Goal: Find specific page/section: Find specific page/section

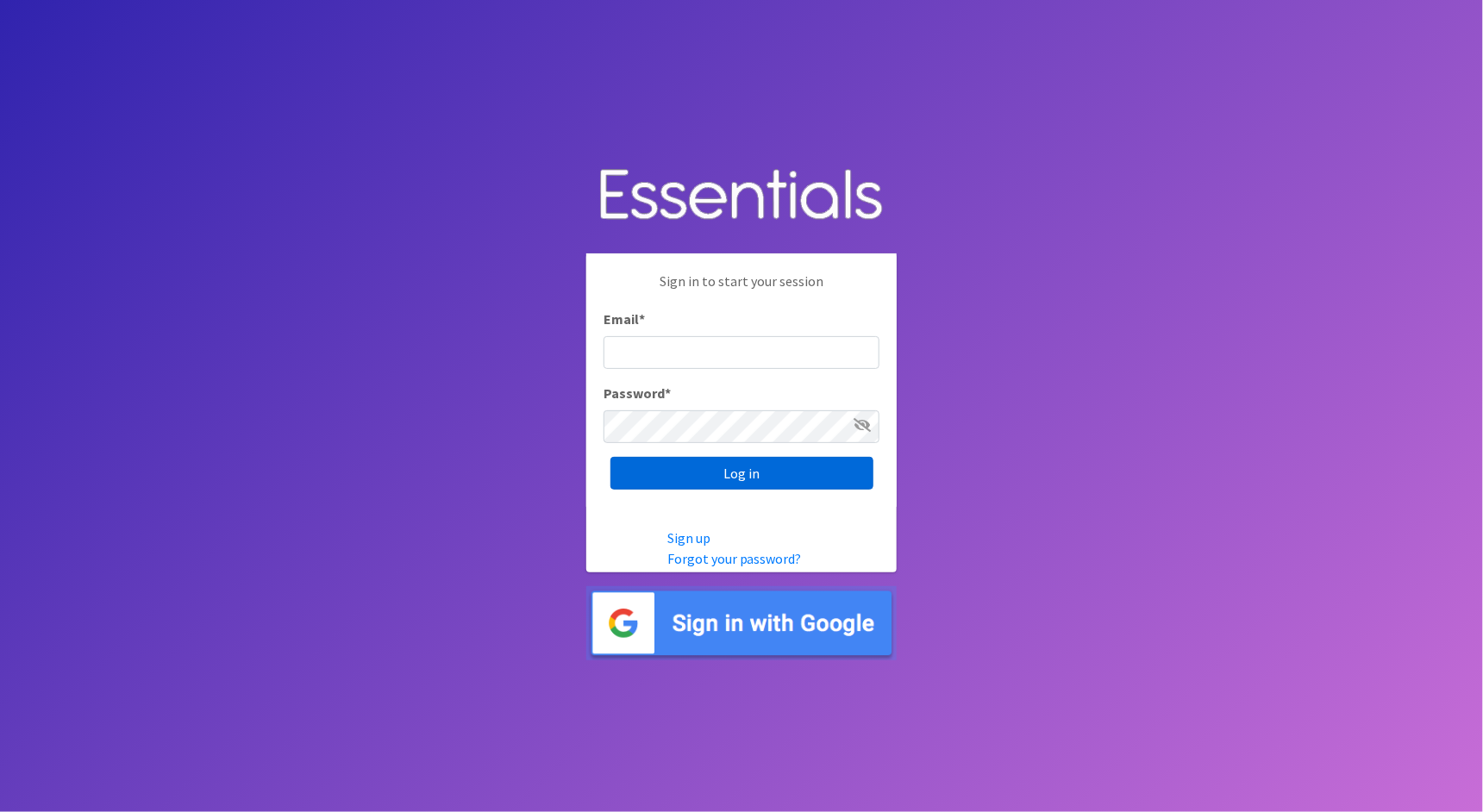
type input "cathy@alohadiaperbank.org"
click at [674, 474] on input "Log in" at bounding box center [741, 472] width 263 height 33
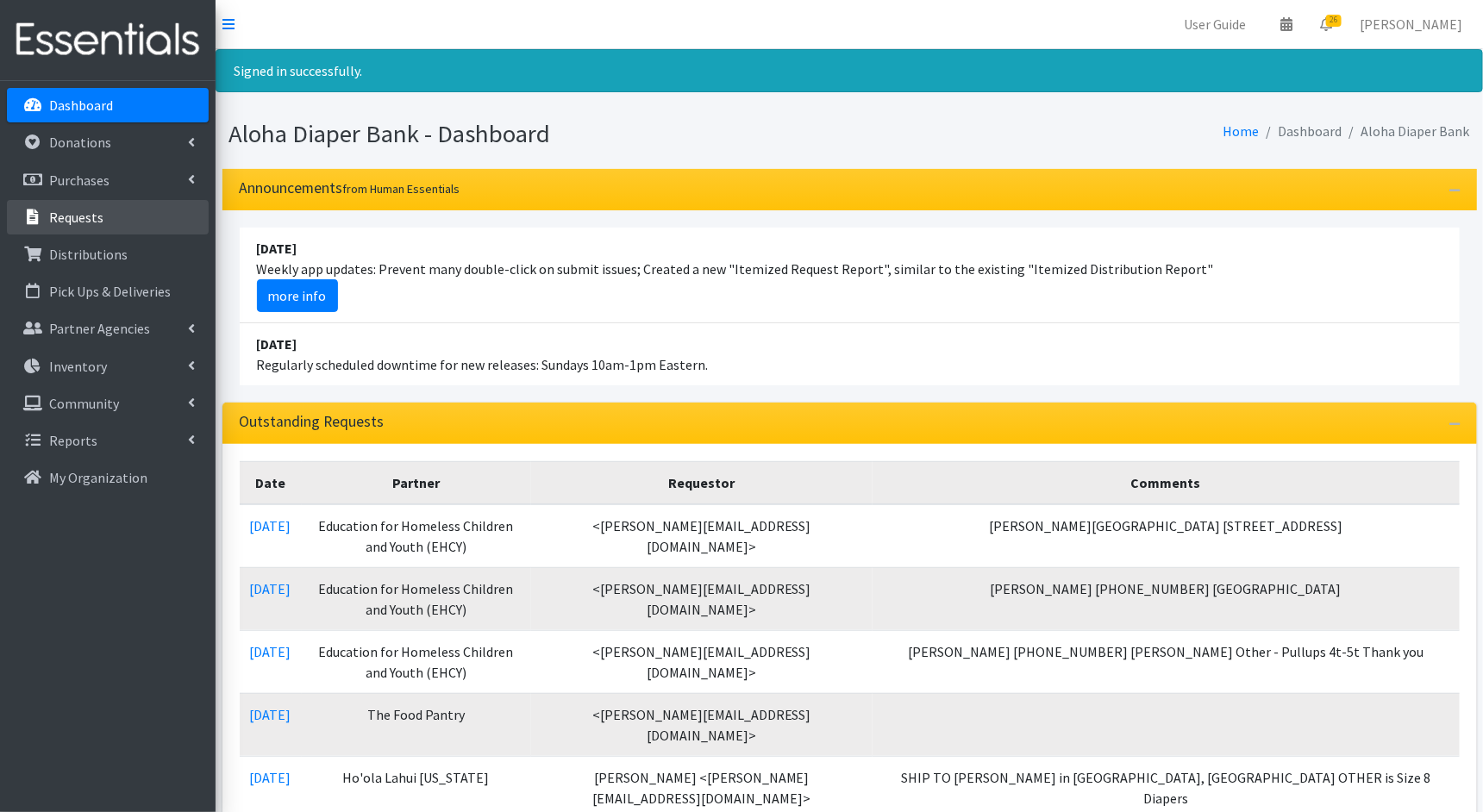
click at [115, 222] on link "Requests" at bounding box center [108, 217] width 202 height 35
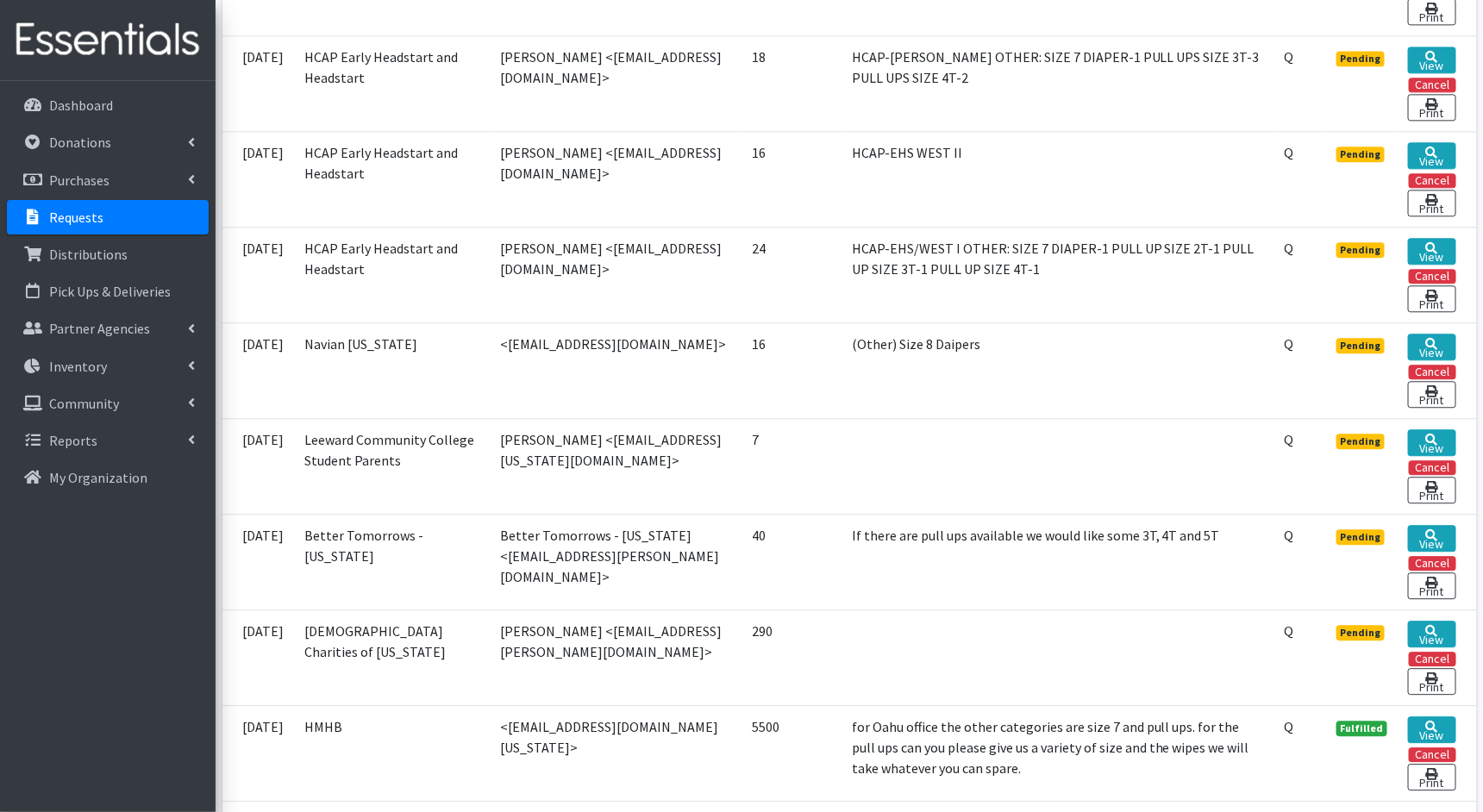
scroll to position [1786, 0]
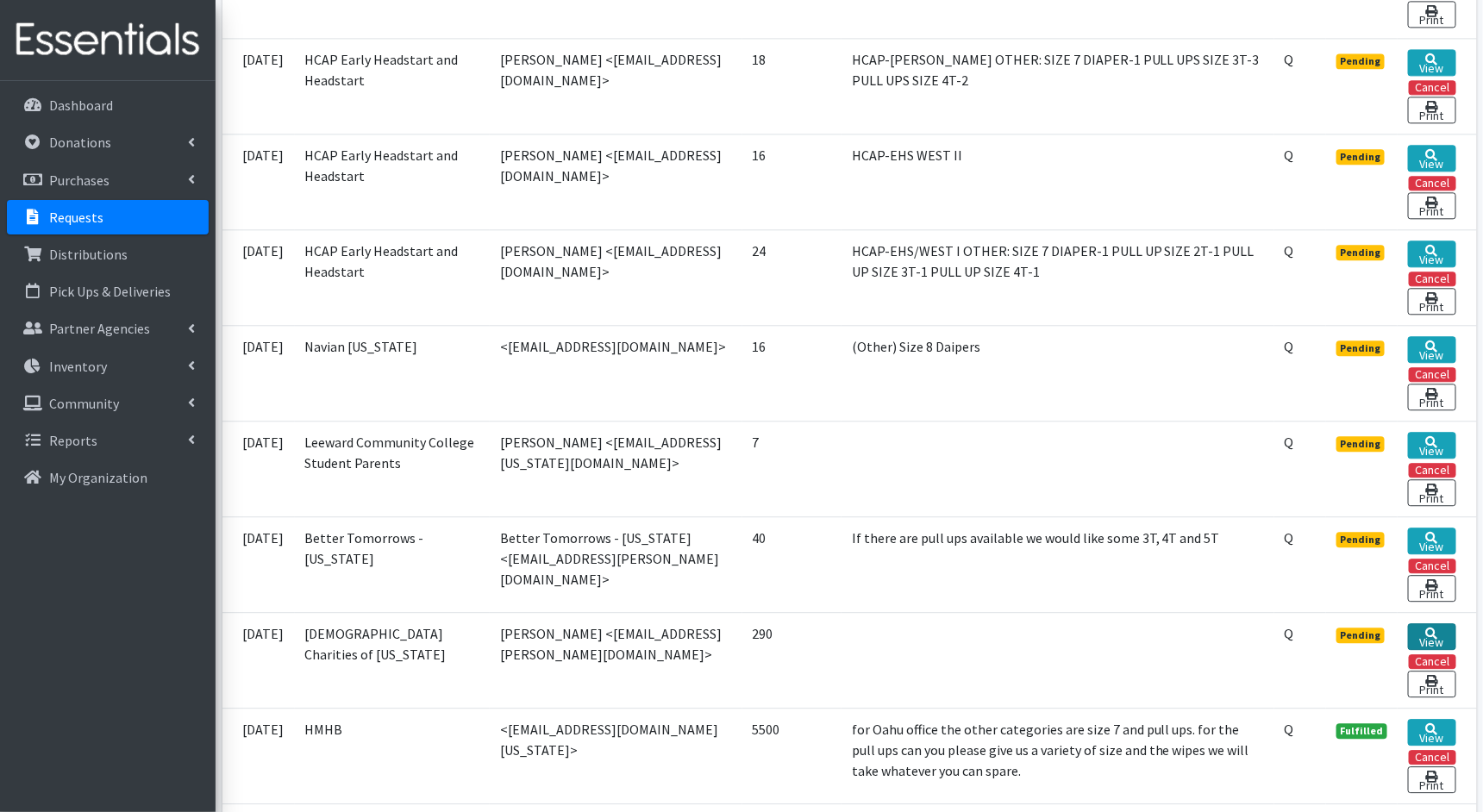
click at [1421, 623] on link "View" at bounding box center [1431, 636] width 48 height 27
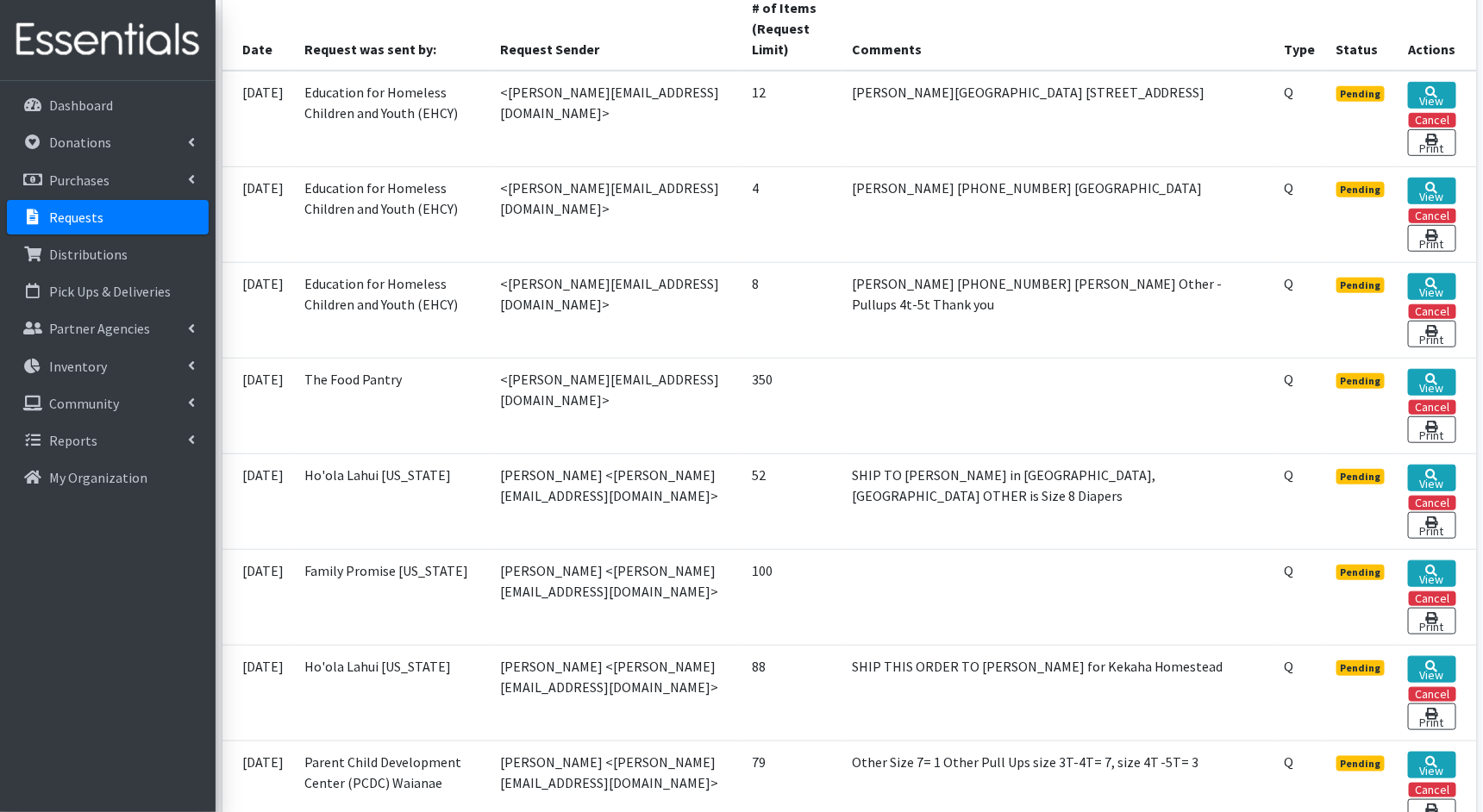
scroll to position [409, 0]
